Goal: Task Accomplishment & Management: Manage account settings

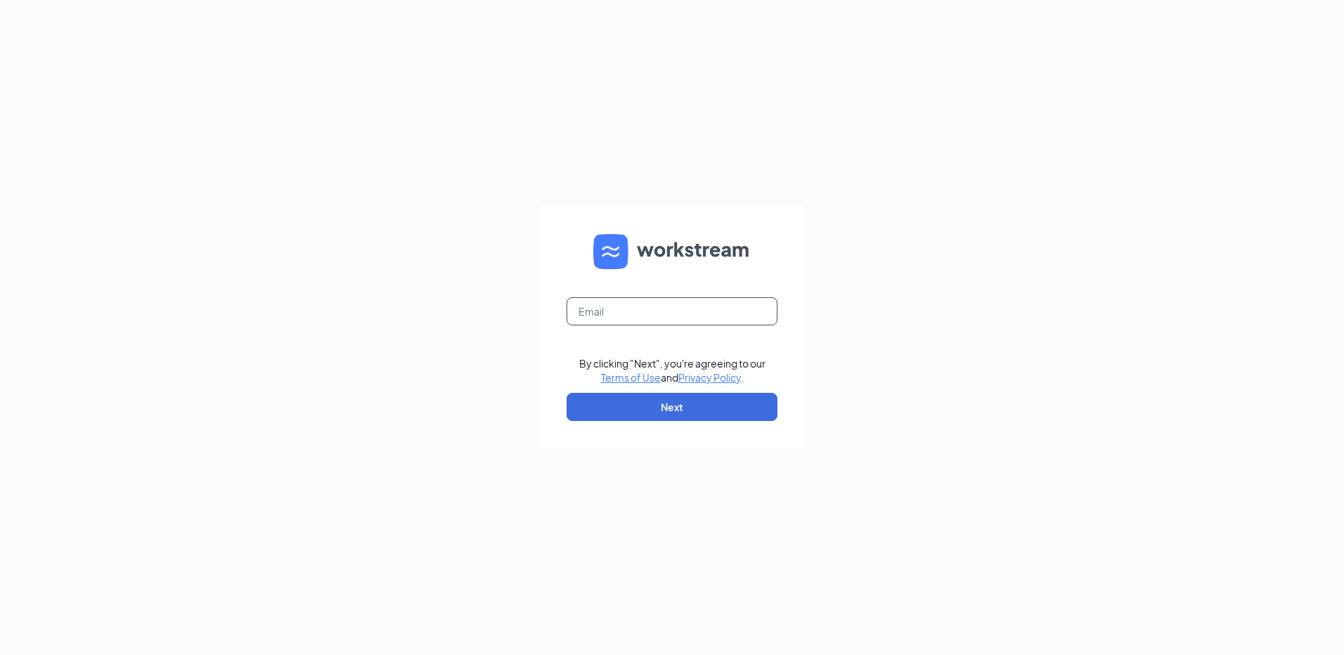
click at [707, 318] on input "text" at bounding box center [672, 311] width 211 height 28
type input "[EMAIL_ADDRESS][DOMAIN_NAME]"
click at [690, 406] on button "Next" at bounding box center [672, 407] width 211 height 28
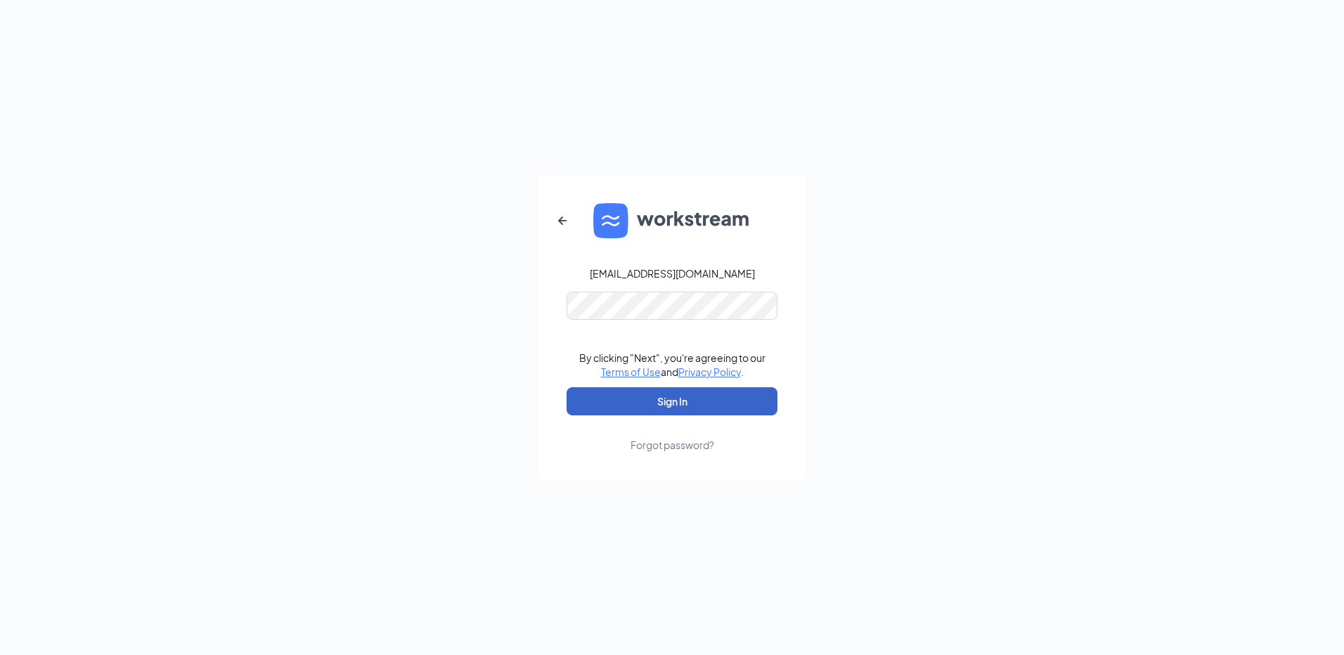
click at [631, 398] on button "Sign In" at bounding box center [672, 401] width 211 height 28
click at [543, 309] on form "rs039775@tacobell.com Credential mismatches. By clicking "Next", you're agreein…" at bounding box center [672, 327] width 267 height 305
drag, startPoint x: 734, startPoint y: 269, endPoint x: 617, endPoint y: 282, distance: 118.2
click at [617, 282] on form "rs039775@tacobell.com Password field is required By clicking "Next", you're agr…" at bounding box center [672, 327] width 267 height 305
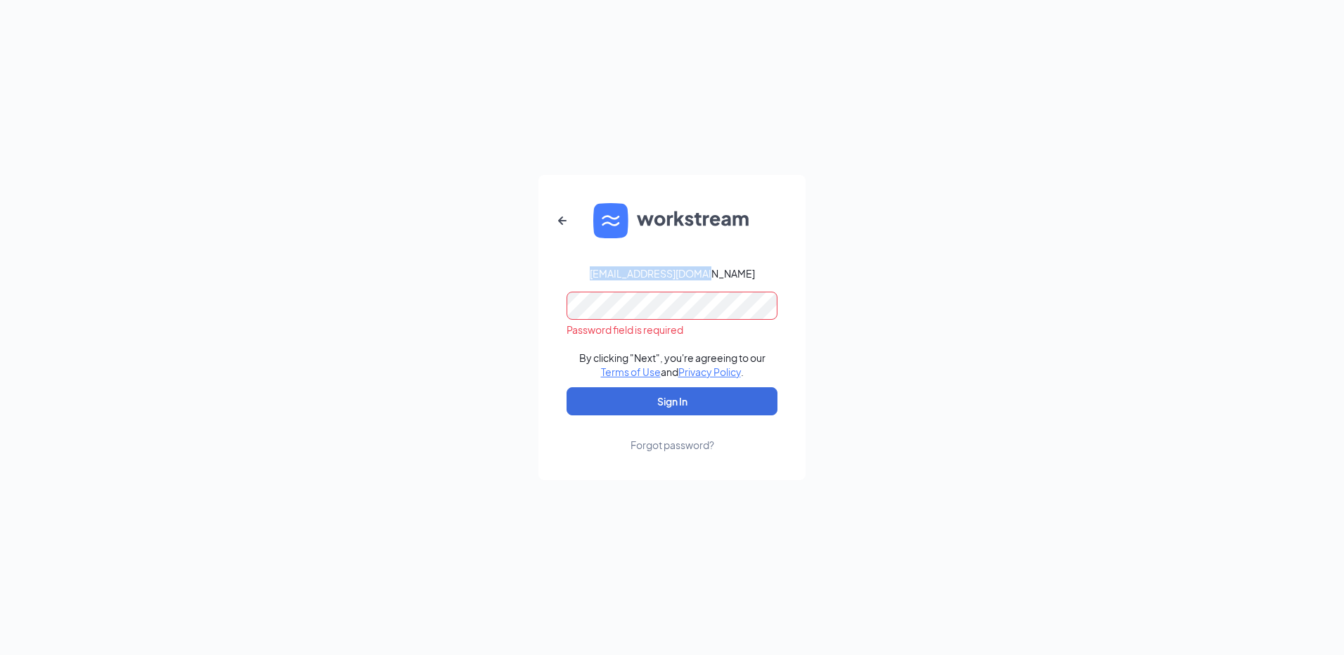
drag, startPoint x: 579, startPoint y: 267, endPoint x: 733, endPoint y: 277, distance: 155.0
click at [733, 277] on form "rs039775@tacobell.com Password field is required By clicking "Next", you're agr…" at bounding box center [672, 327] width 267 height 305
drag, startPoint x: 733, startPoint y: 277, endPoint x: 713, endPoint y: 276, distance: 20.4
copy div "rs039775@tacobell.com"
click at [638, 402] on button "Sign In" at bounding box center [672, 401] width 211 height 28
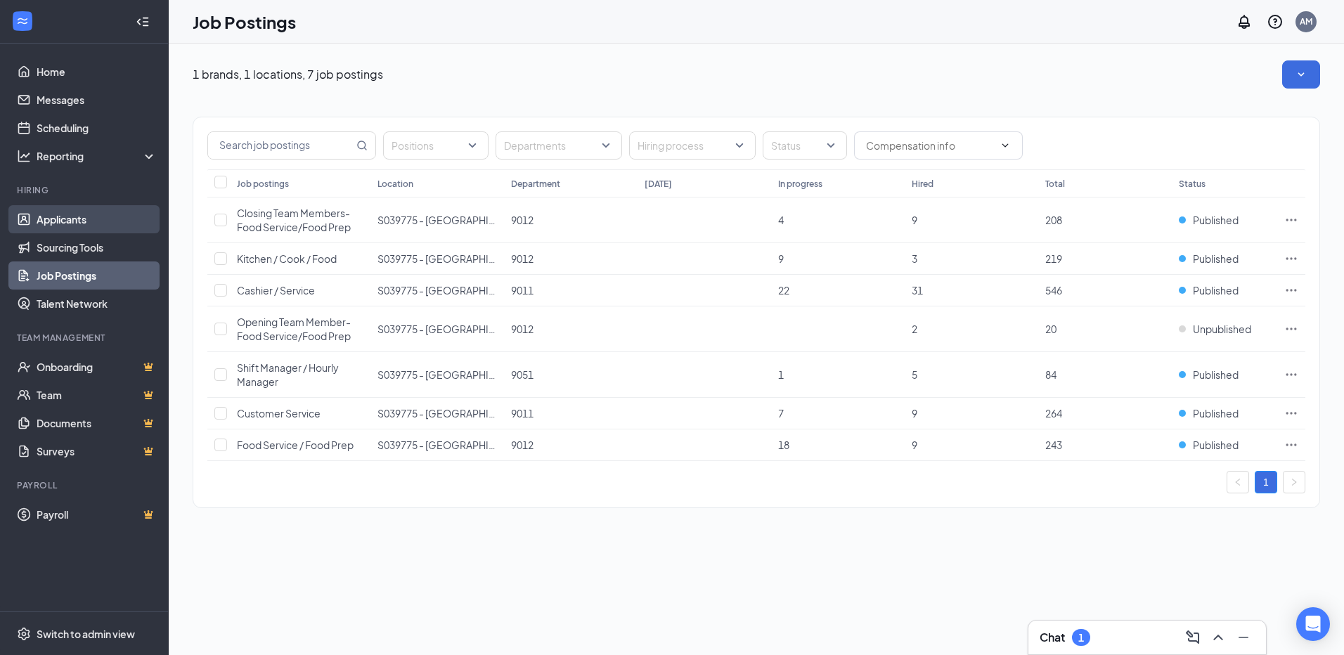
click at [59, 216] on link "Applicants" at bounding box center [97, 219] width 120 height 28
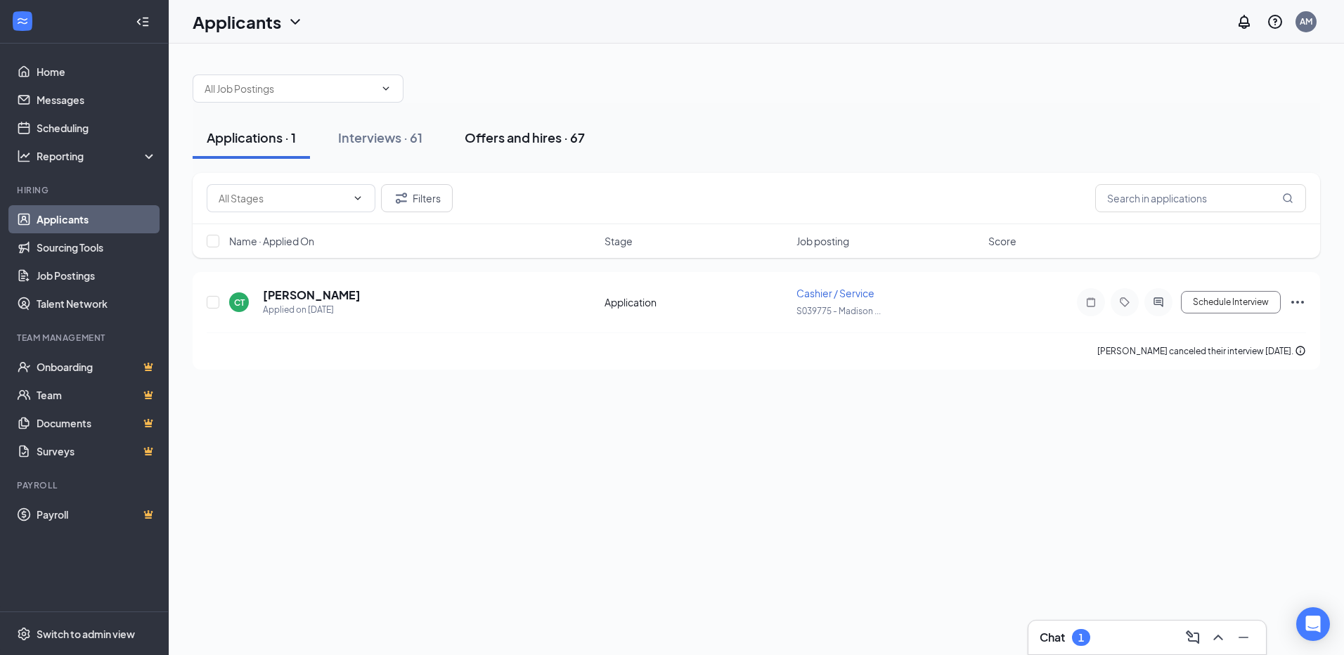
click at [542, 133] on div "Offers and hires · 67" at bounding box center [525, 138] width 120 height 18
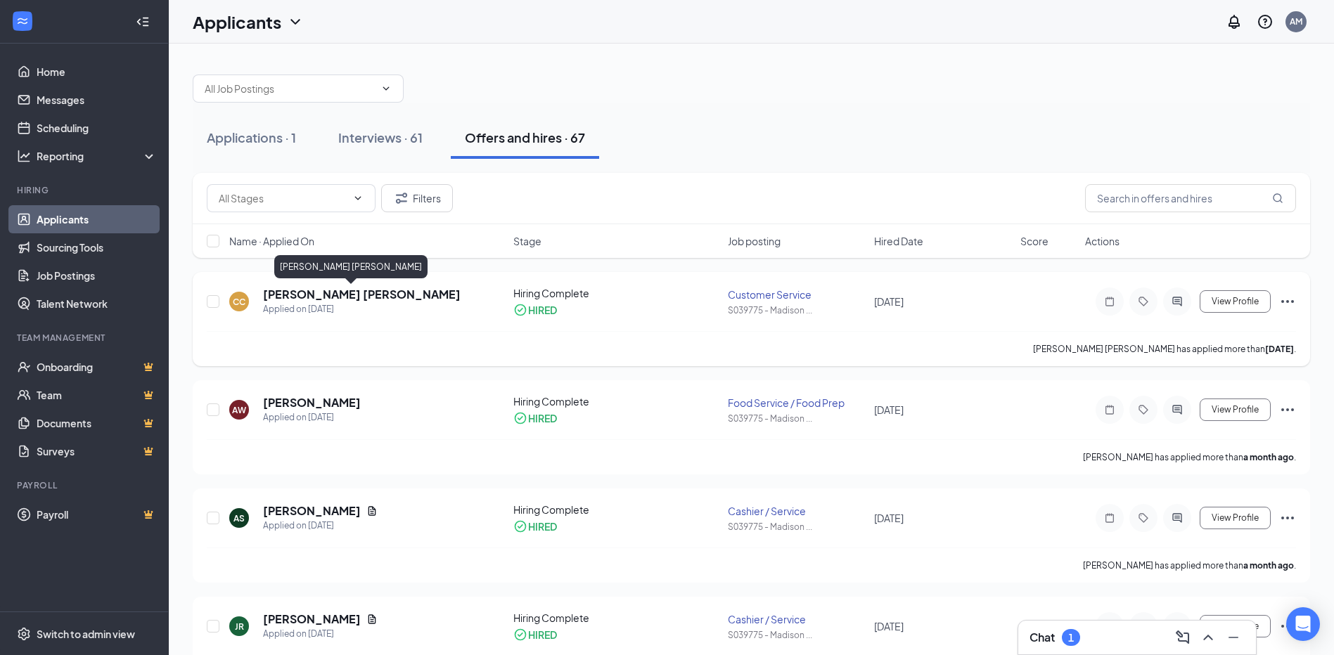
click at [364, 291] on h5 "[PERSON_NAME] [PERSON_NAME]" at bounding box center [362, 294] width 198 height 15
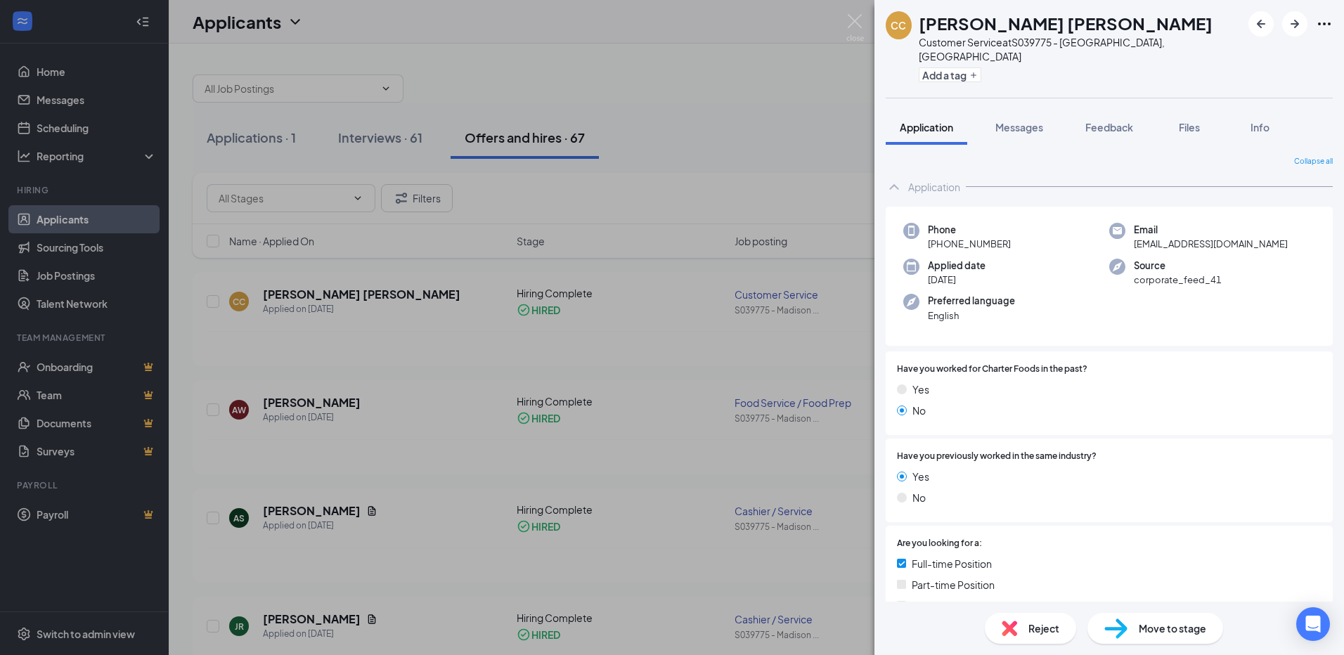
click at [745, 77] on div "[PERSON_NAME] [PERSON_NAME] Customer Service at S039775 - [GEOGRAPHIC_DATA], [G…" at bounding box center [672, 327] width 1344 height 655
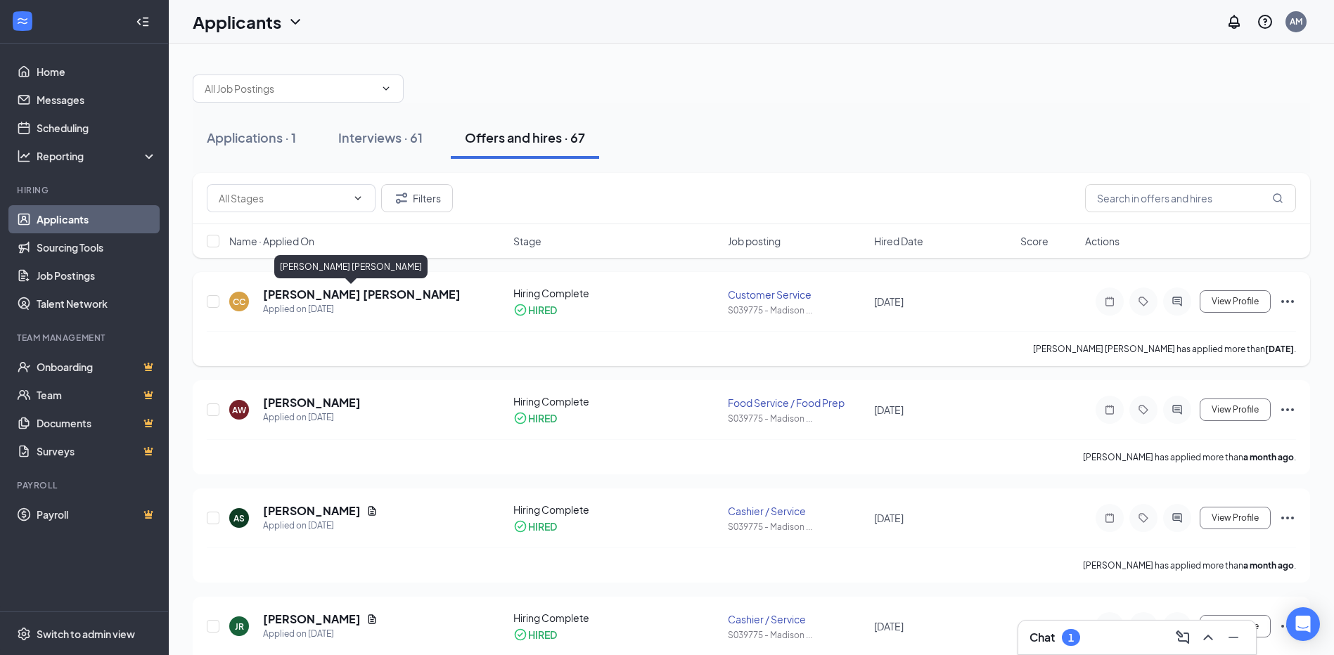
click at [313, 291] on h5 "[PERSON_NAME] [PERSON_NAME]" at bounding box center [362, 294] width 198 height 15
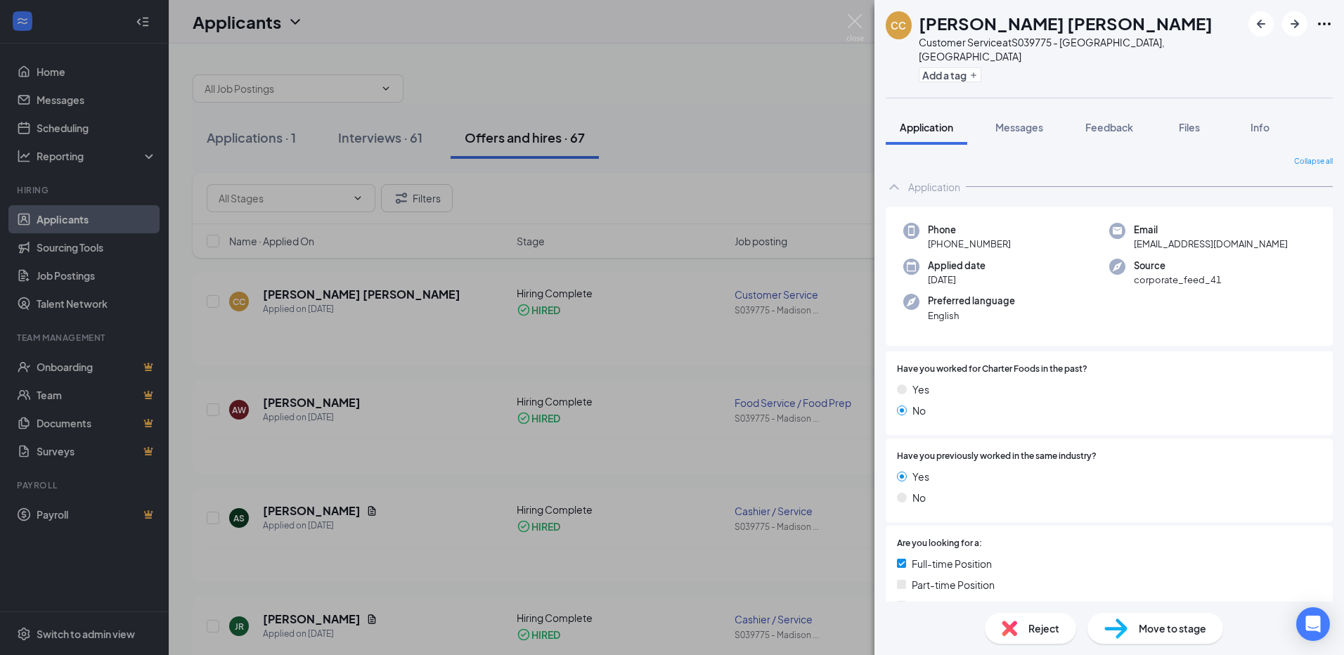
click at [747, 26] on div "[PERSON_NAME] [PERSON_NAME] Customer Service at S039775 - [GEOGRAPHIC_DATA], [G…" at bounding box center [672, 327] width 1344 height 655
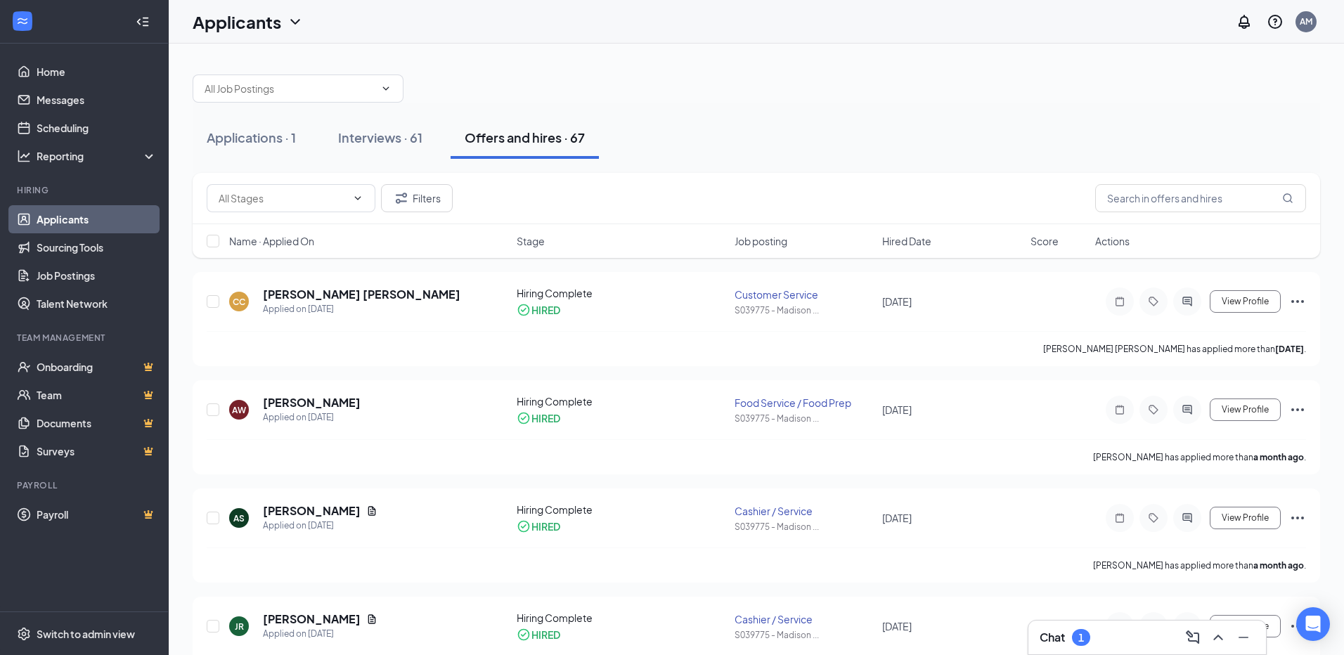
click at [724, 167] on div "Applications · 1 Interviews · 61 Offers and hires · 67" at bounding box center [757, 138] width 1128 height 70
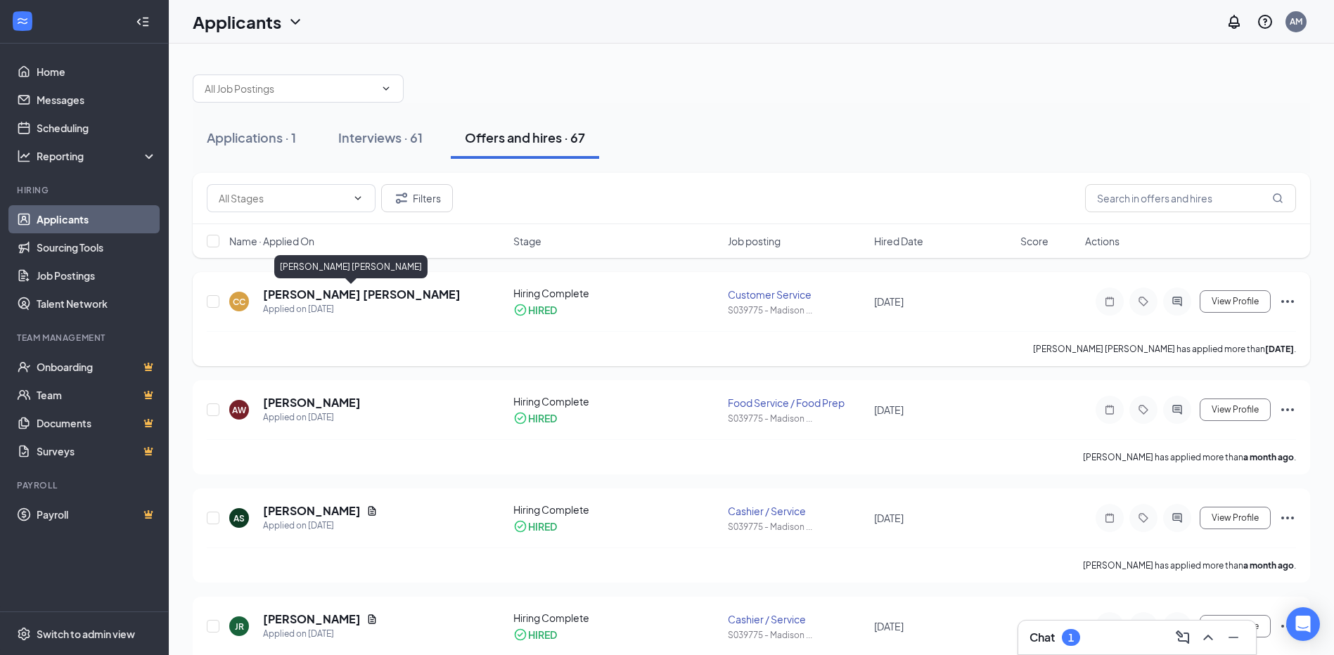
click at [302, 297] on h5 "[PERSON_NAME] [PERSON_NAME]" at bounding box center [362, 294] width 198 height 15
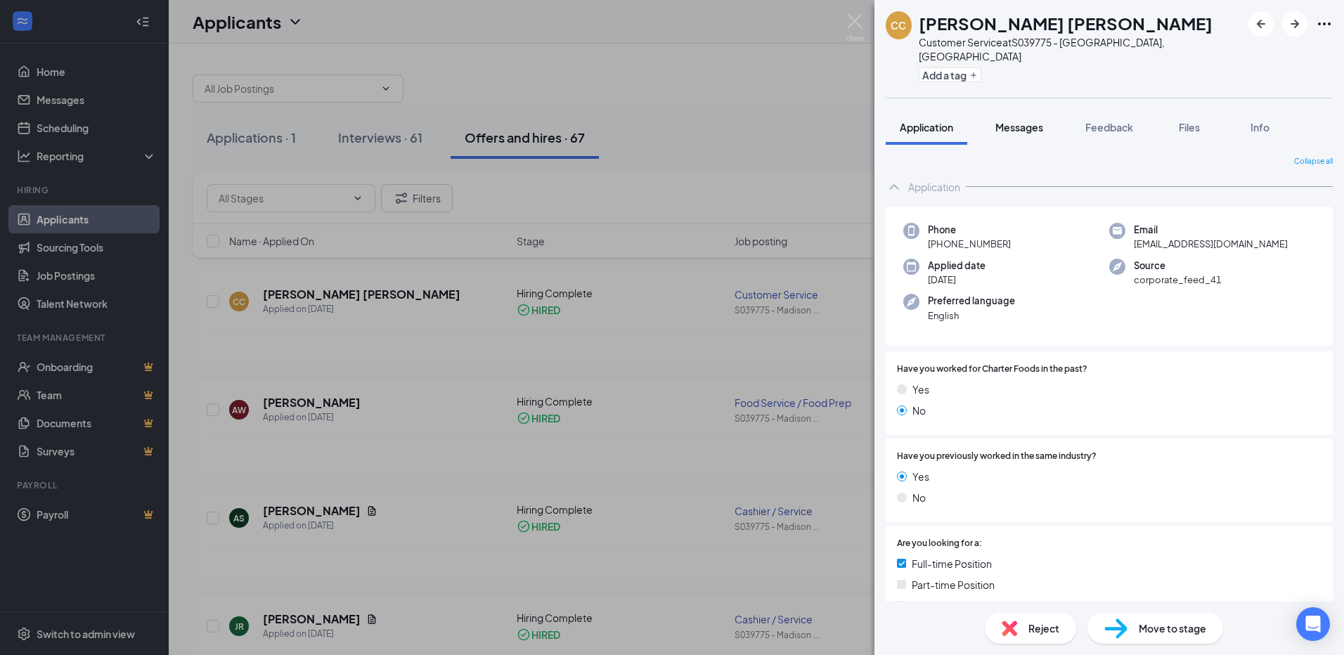
click at [1017, 121] on span "Messages" at bounding box center [1019, 127] width 48 height 13
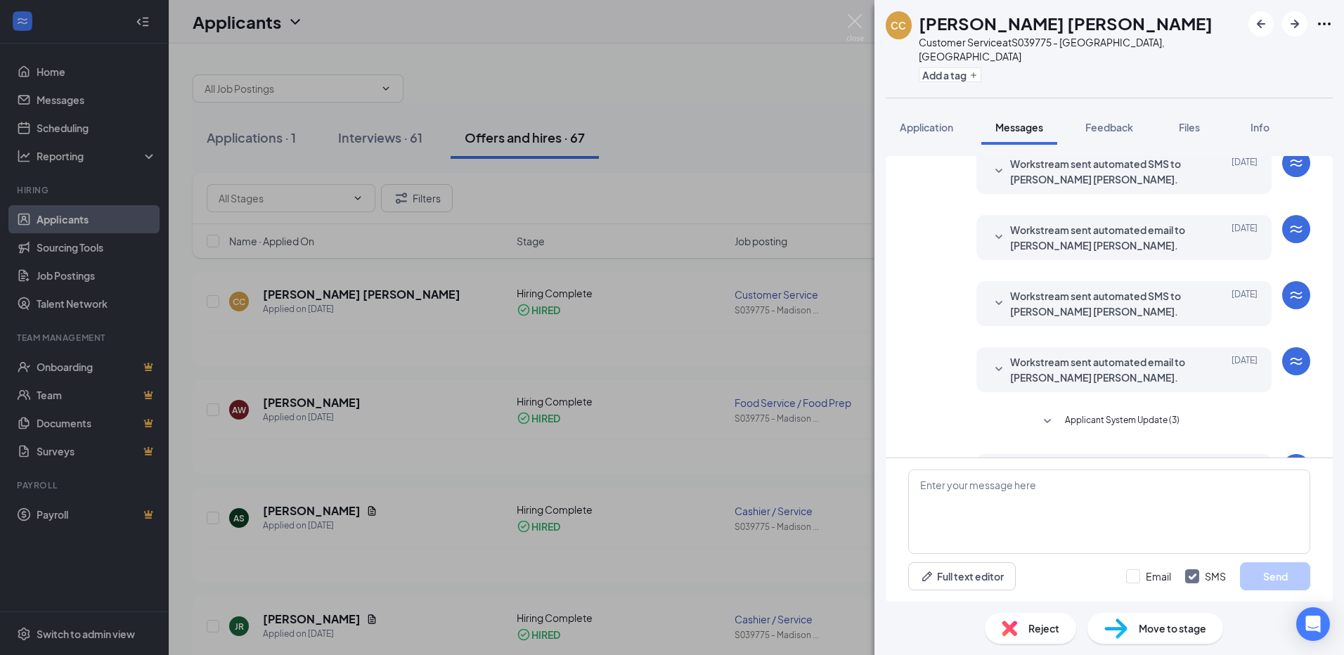
scroll to position [207, 0]
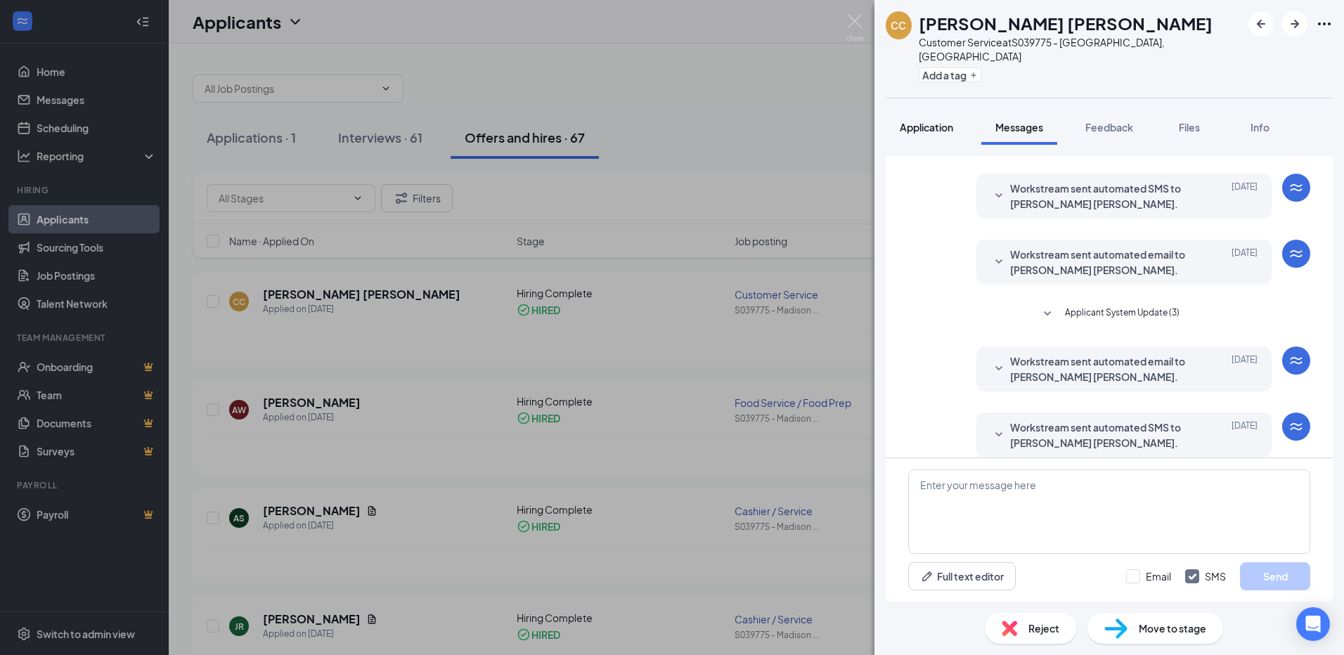
click at [927, 121] on span "Application" at bounding box center [926, 127] width 53 height 13
